Goal: Transaction & Acquisition: Subscribe to service/newsletter

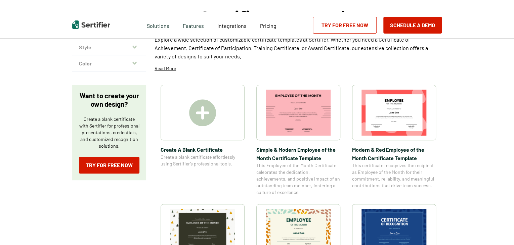
scroll to position [67, 0]
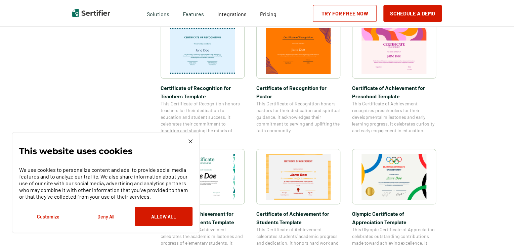
scroll to position [403, 0]
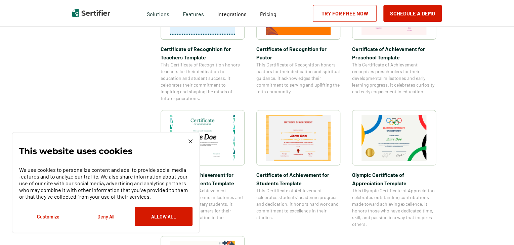
click at [190, 141] on img at bounding box center [190, 141] width 4 height 4
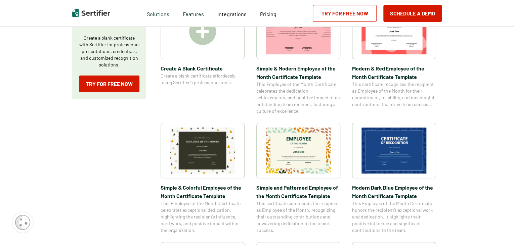
scroll to position [34, 0]
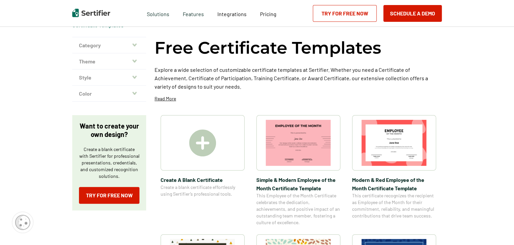
click at [197, 144] on img at bounding box center [202, 143] width 27 height 27
